Goal: Information Seeking & Learning: Learn about a topic

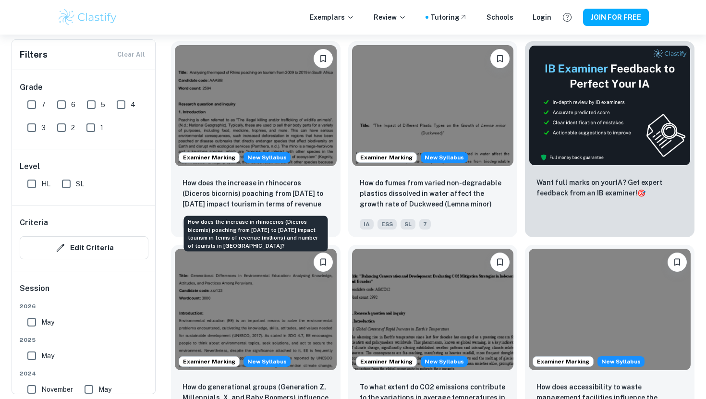
scroll to position [341, 0]
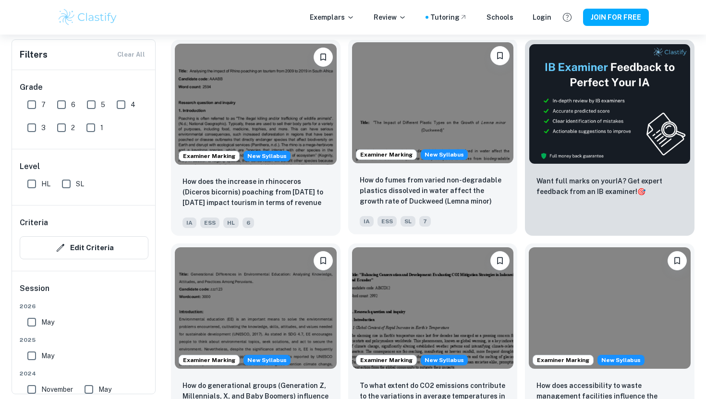
click at [464, 97] on img at bounding box center [433, 102] width 162 height 121
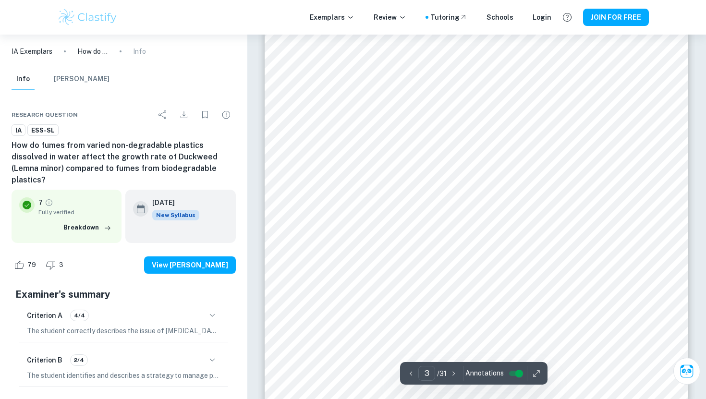
scroll to position [1508, 0]
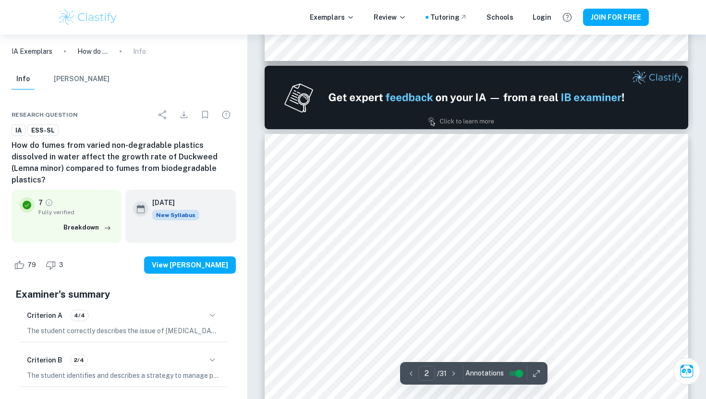
type input "1"
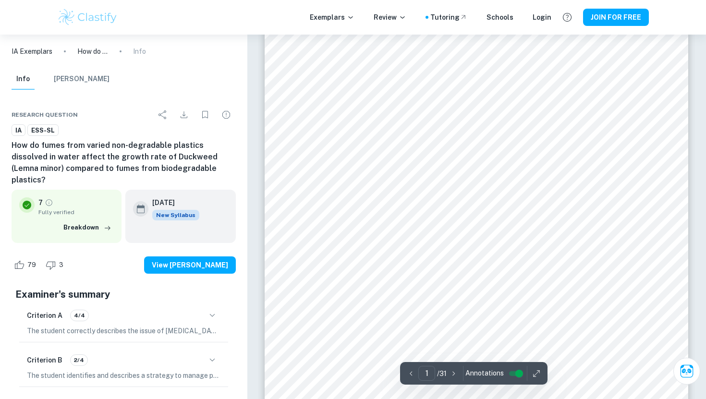
scroll to position [0, 0]
